Goal: Task Accomplishment & Management: Manage account settings

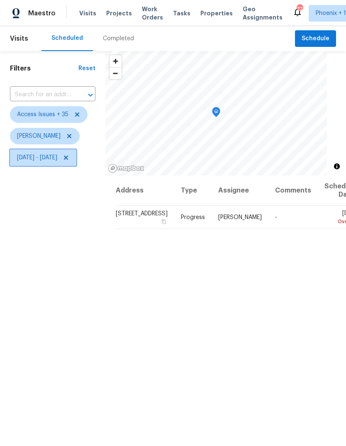
click at [57, 158] on span "[DATE] - [DATE]" at bounding box center [37, 157] width 40 height 8
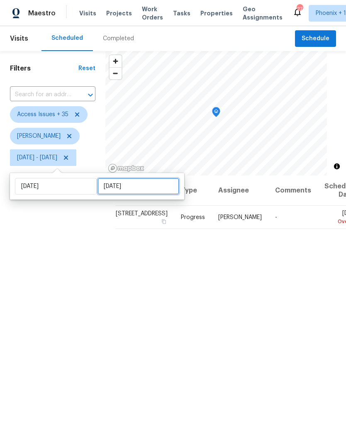
click at [153, 188] on input "[DATE]" at bounding box center [138, 186] width 82 height 17
select select "6"
select select "2025"
select select "7"
select select "2025"
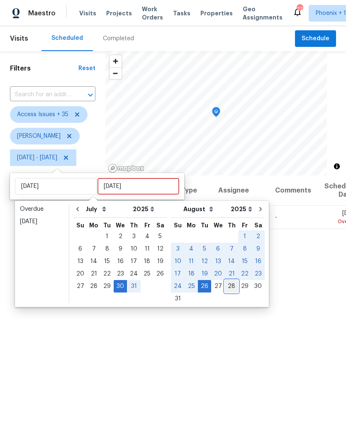
click at [225, 284] on div "28" at bounding box center [231, 286] width 13 height 12
type input "[DATE]"
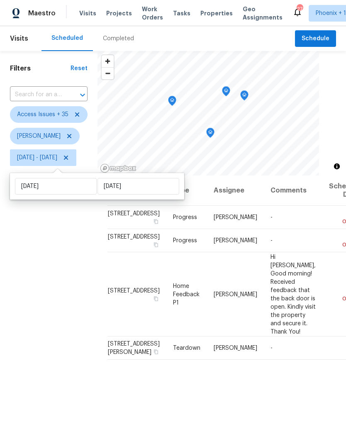
click at [45, 312] on div "Filters Reset ​ Access Issues + 35 [PERSON_NAME][DATE] - [DATE]" at bounding box center [48, 291] width 97 height 481
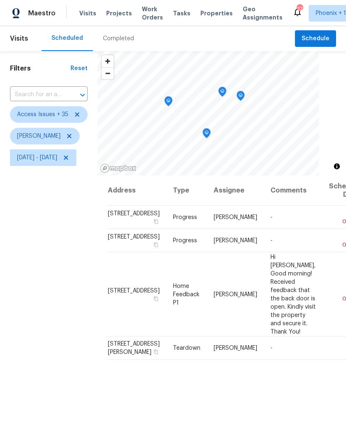
click at [170, 102] on icon "Map marker" at bounding box center [168, 101] width 2 height 2
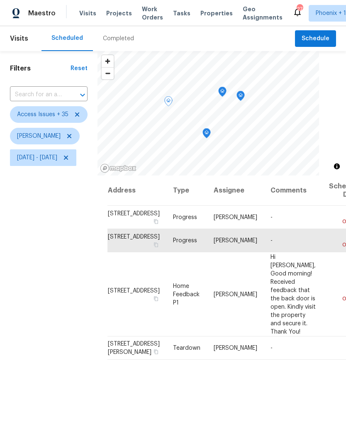
click at [210, 132] on icon "Map marker" at bounding box center [206, 134] width 7 height 10
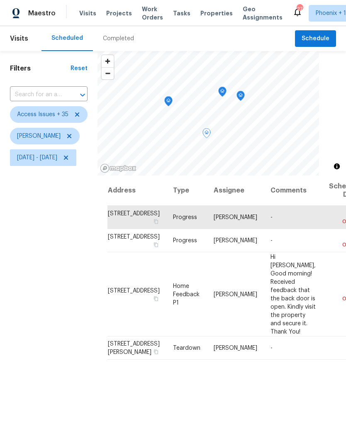
click at [244, 97] on icon "Map marker" at bounding box center [240, 96] width 7 height 10
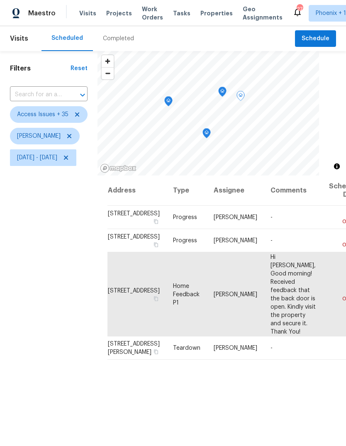
click at [226, 91] on icon "Map marker" at bounding box center [222, 92] width 7 height 10
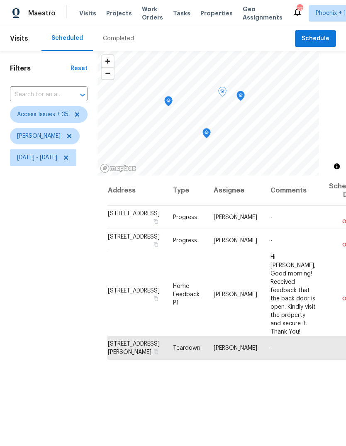
click at [244, 97] on icon "Map marker" at bounding box center [240, 96] width 7 height 10
